Goal: Information Seeking & Learning: Check status

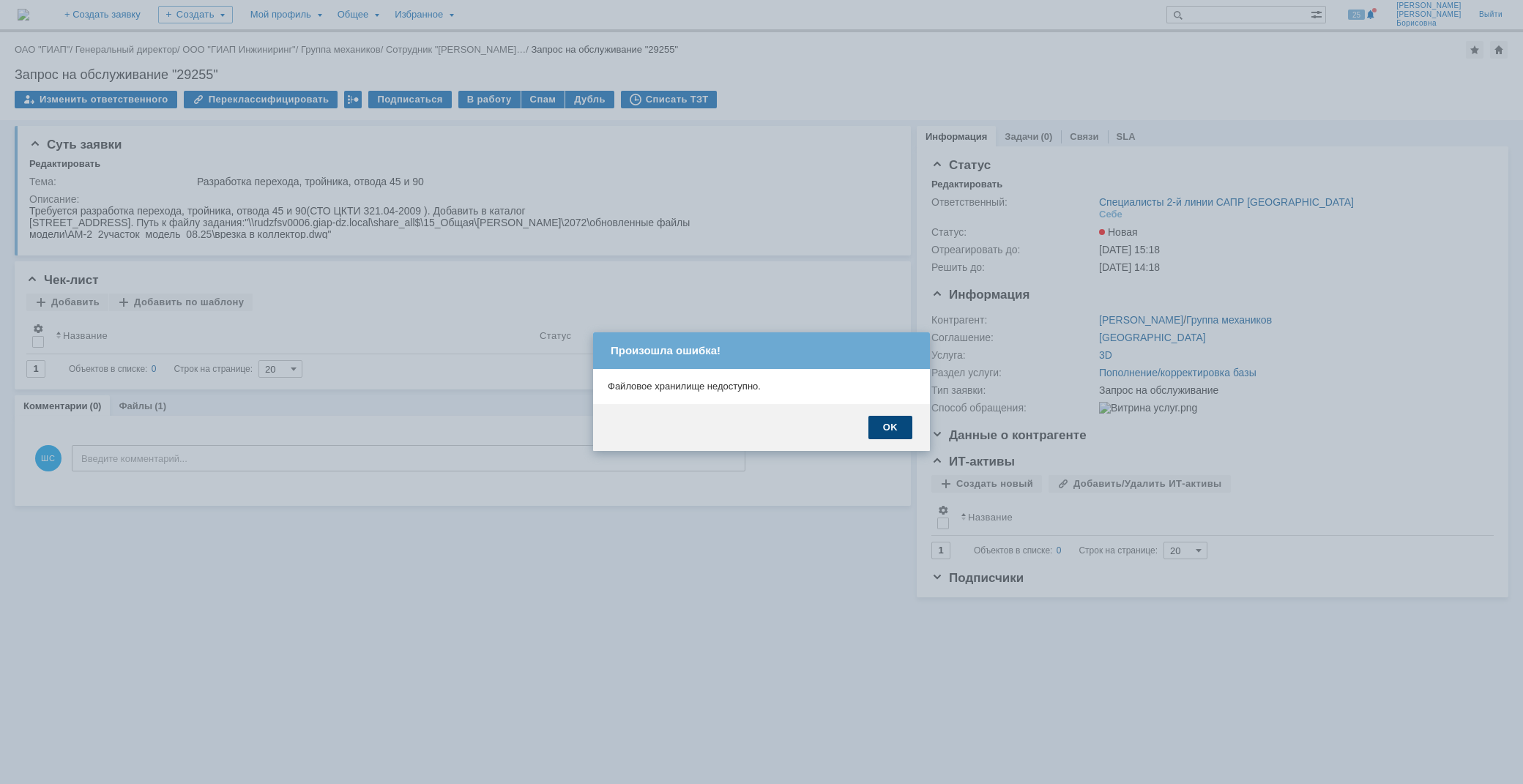
click at [890, 429] on div "OK" at bounding box center [890, 428] width 44 height 23
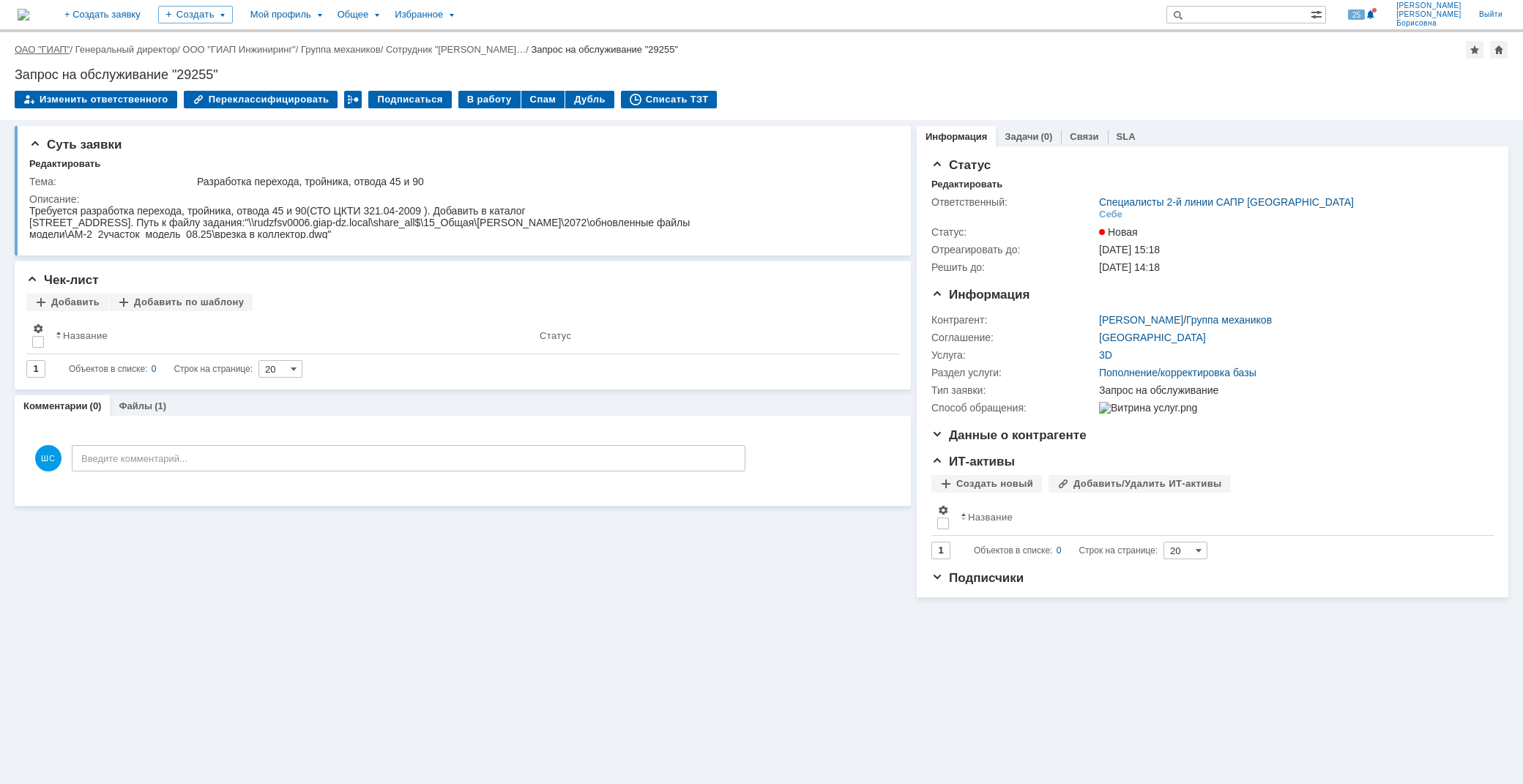
click at [55, 48] on link "ОАО "ГИАП"" at bounding box center [41, 50] width 55 height 11
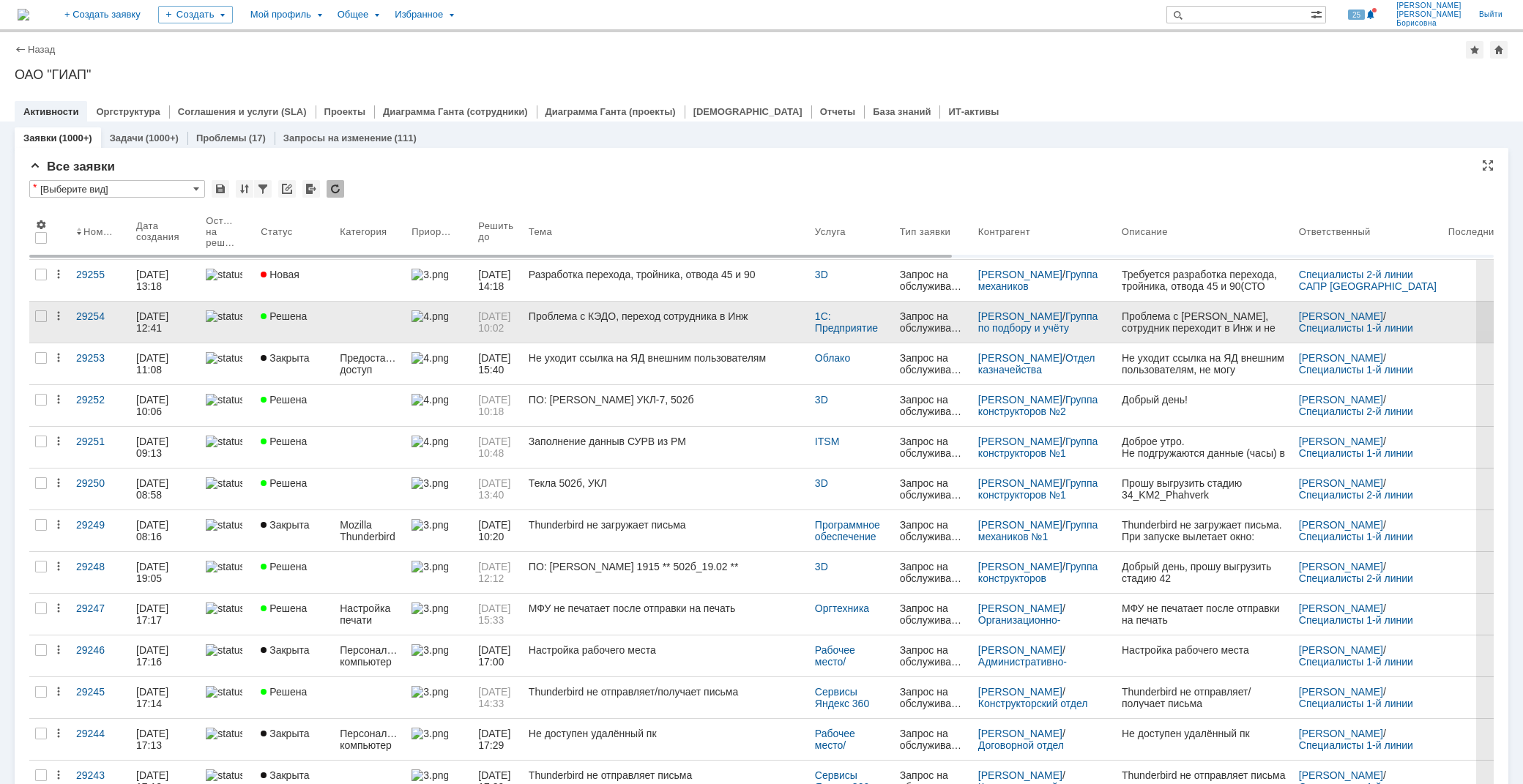
click at [667, 328] on link "Проблема с КЭДО, переход сотрудника в Инж" at bounding box center [666, 322] width 286 height 41
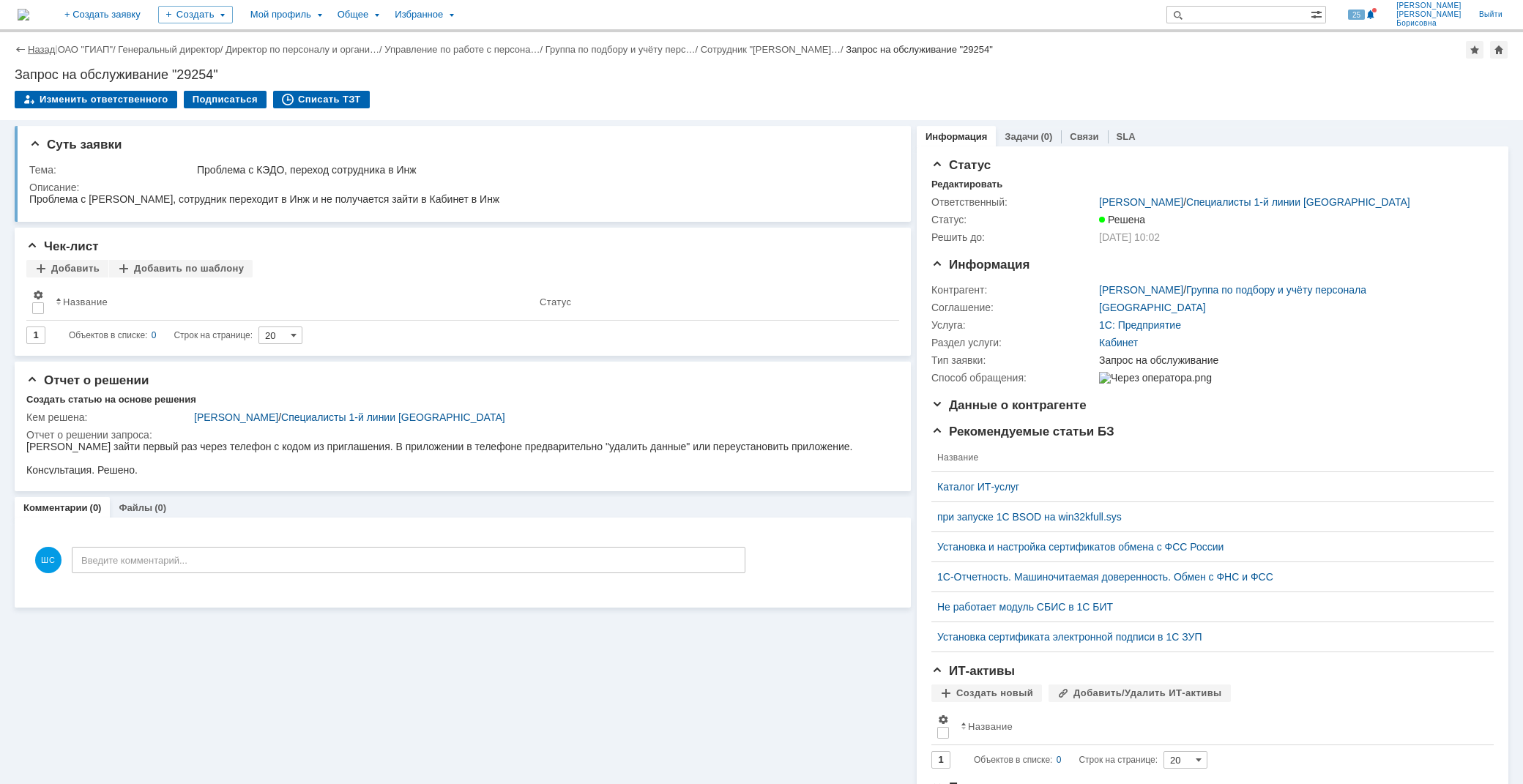
click at [42, 49] on link "Назад" at bounding box center [41, 50] width 27 height 11
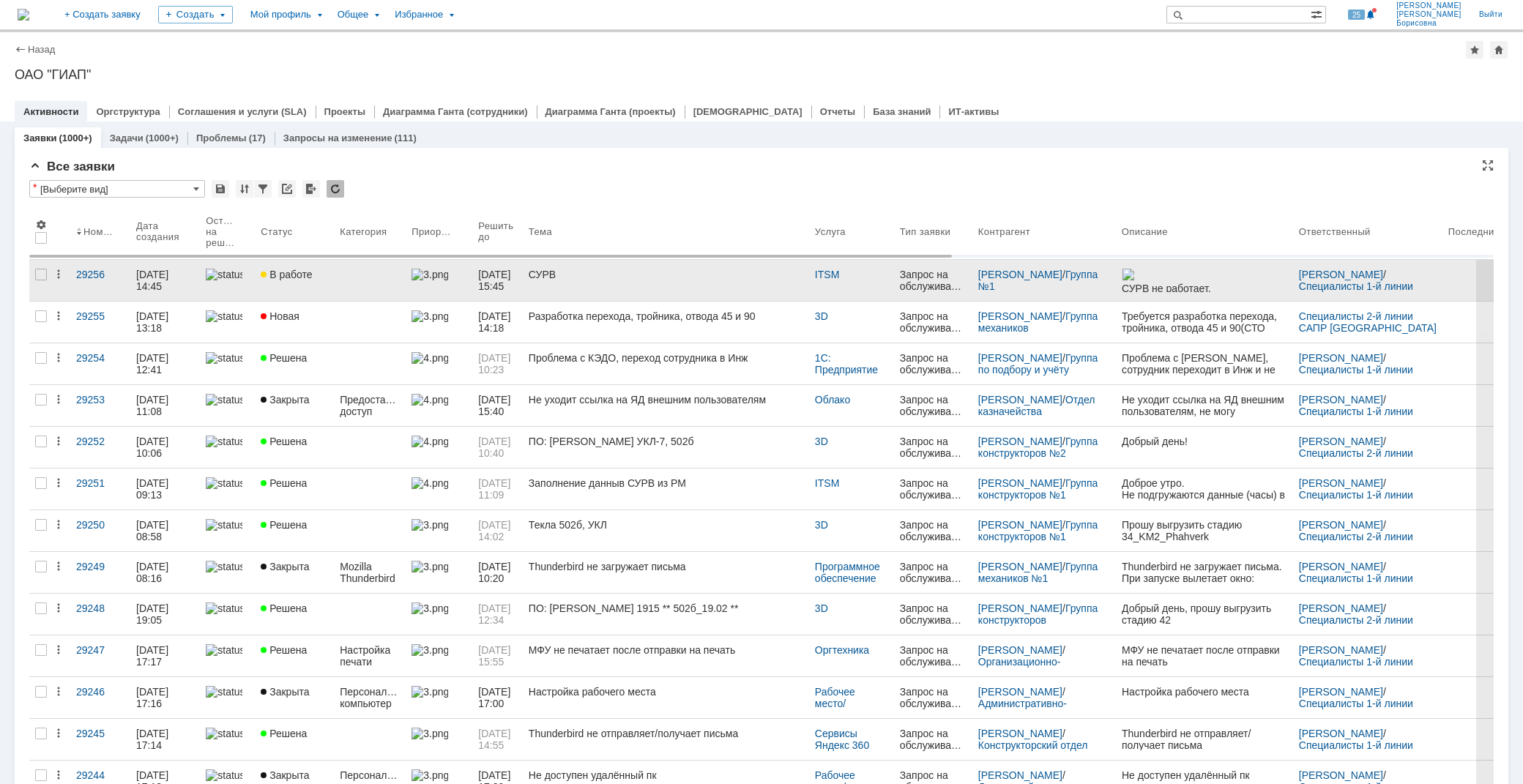
click at [517, 284] on div "[DATE] 15:45" at bounding box center [497, 280] width 39 height 23
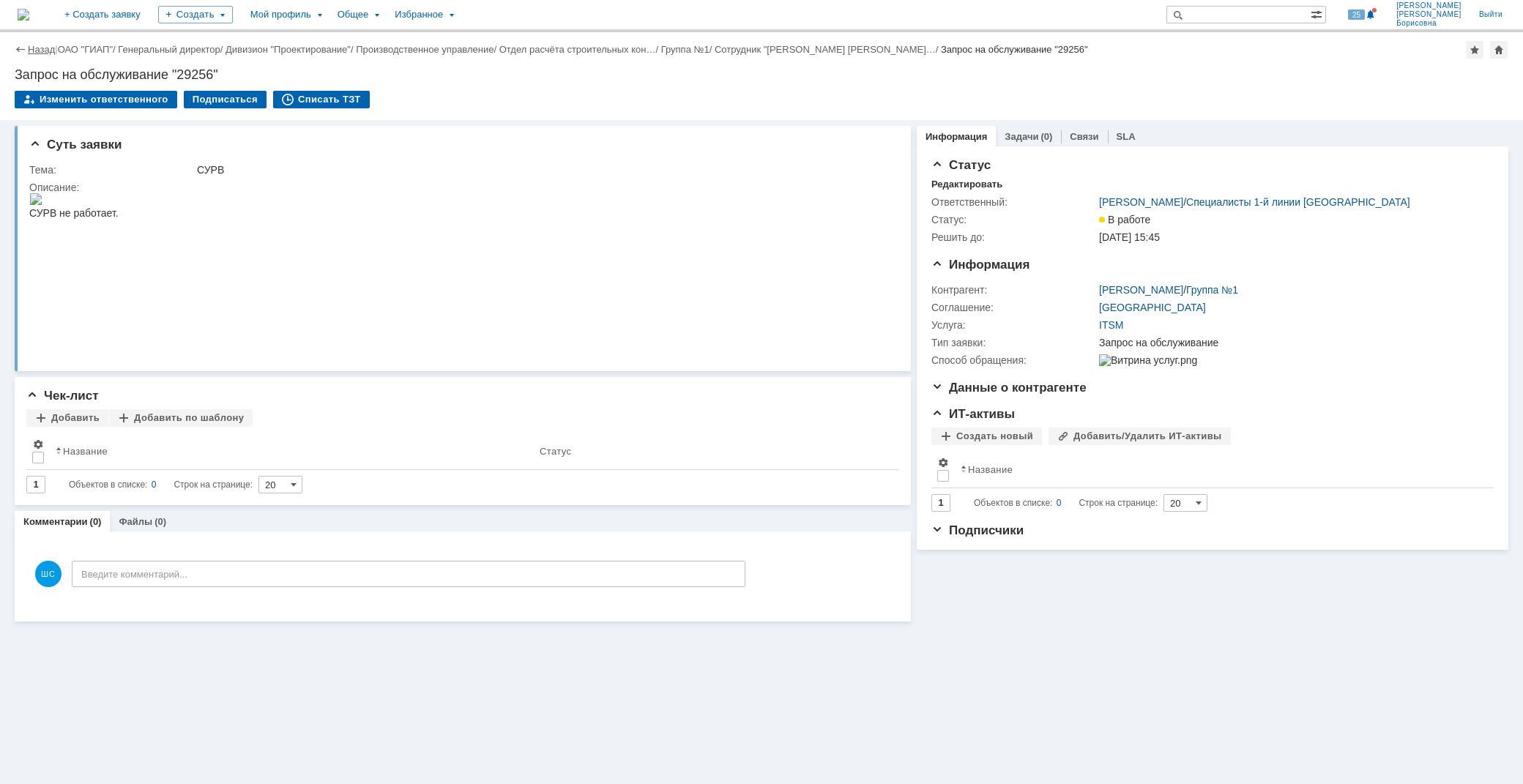
click at [39, 49] on link "Назад" at bounding box center [41, 50] width 27 height 11
